Goal: Information Seeking & Learning: Learn about a topic

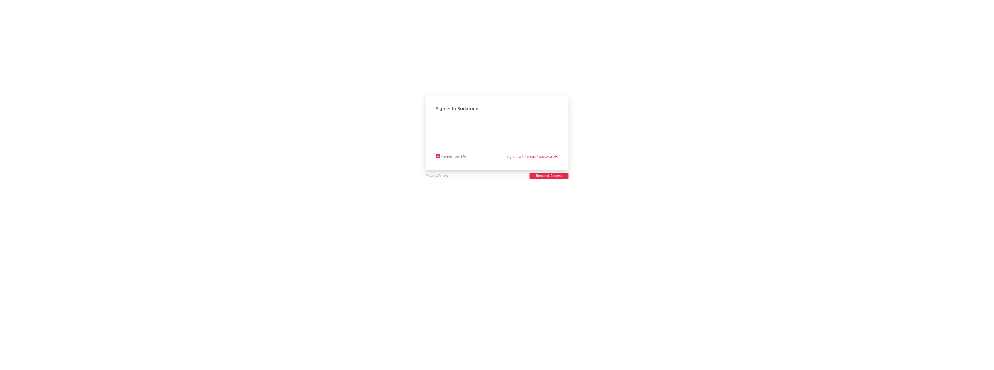
select select "warner_chappell"
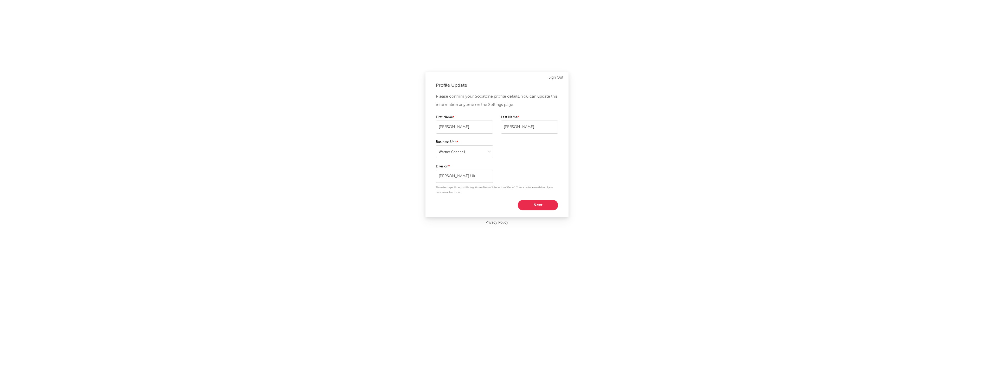
click at [538, 207] on button "Next" at bounding box center [538, 205] width 40 height 10
select select "other"
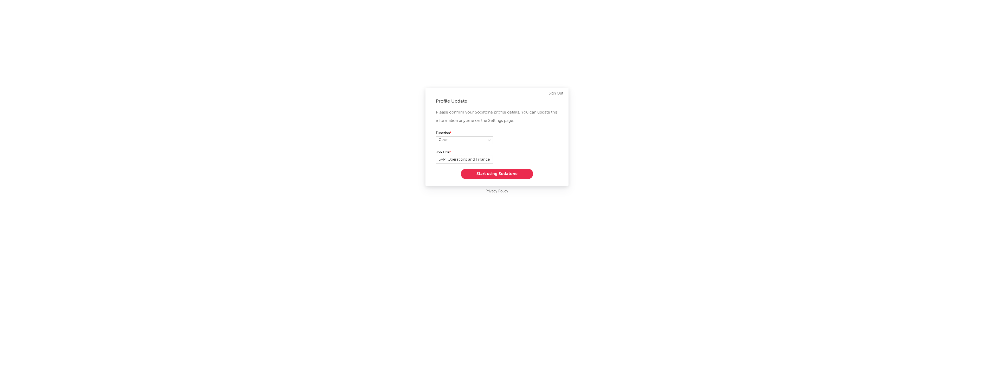
click at [492, 174] on button "Start using Sodatone" at bounding box center [497, 174] width 72 height 10
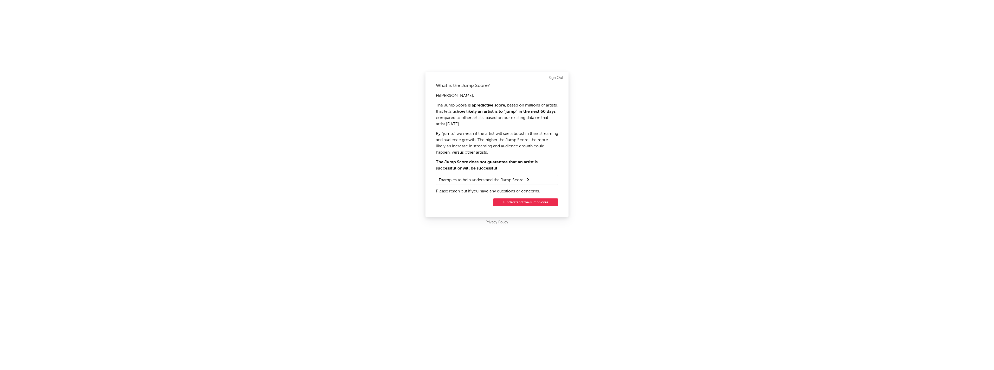
click at [507, 204] on button "I understand the Jump Score" at bounding box center [525, 202] width 65 height 8
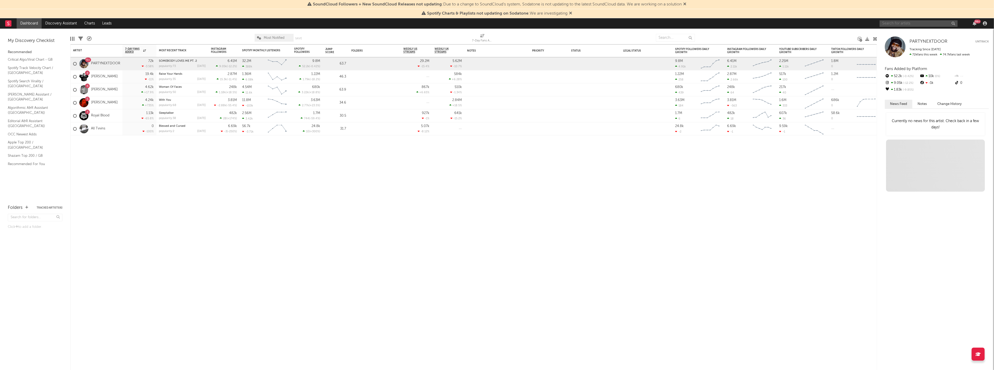
click at [901, 22] on input "text" at bounding box center [919, 23] width 78 height 7
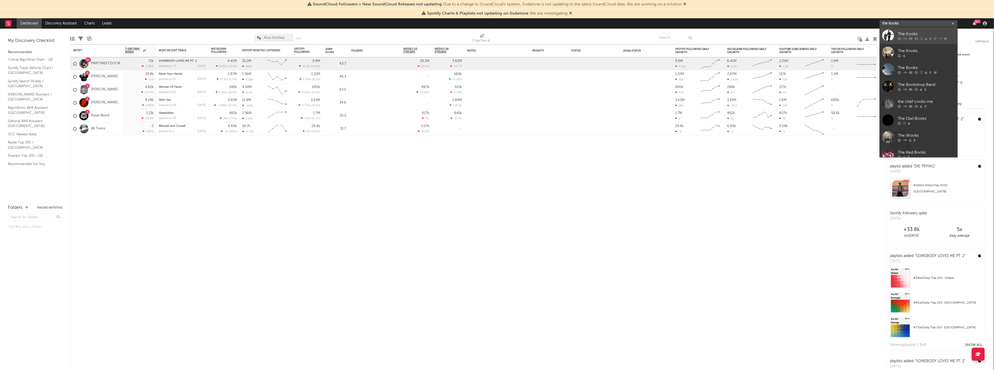
type input "the kooks"
click at [888, 37] on div at bounding box center [889, 36] width 12 height 12
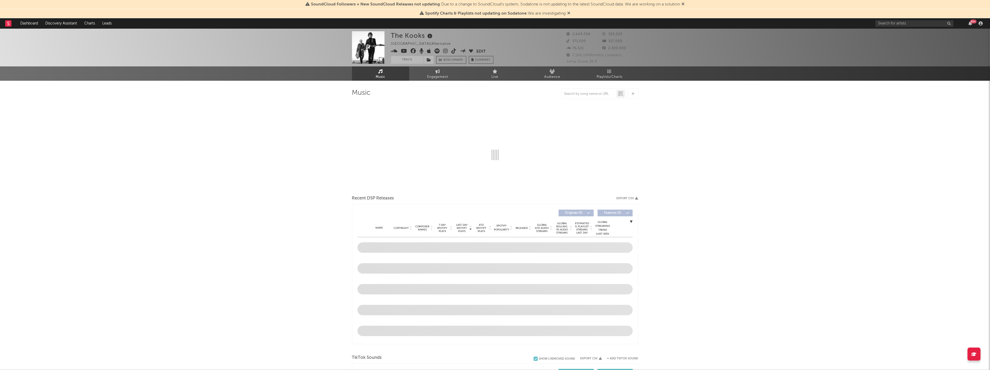
select select "6m"
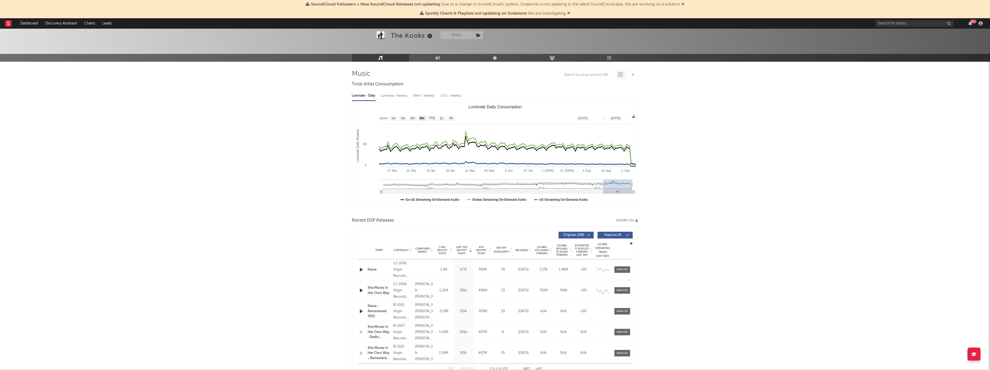
scroll to position [29, 0]
